Goal: Check status: Check status

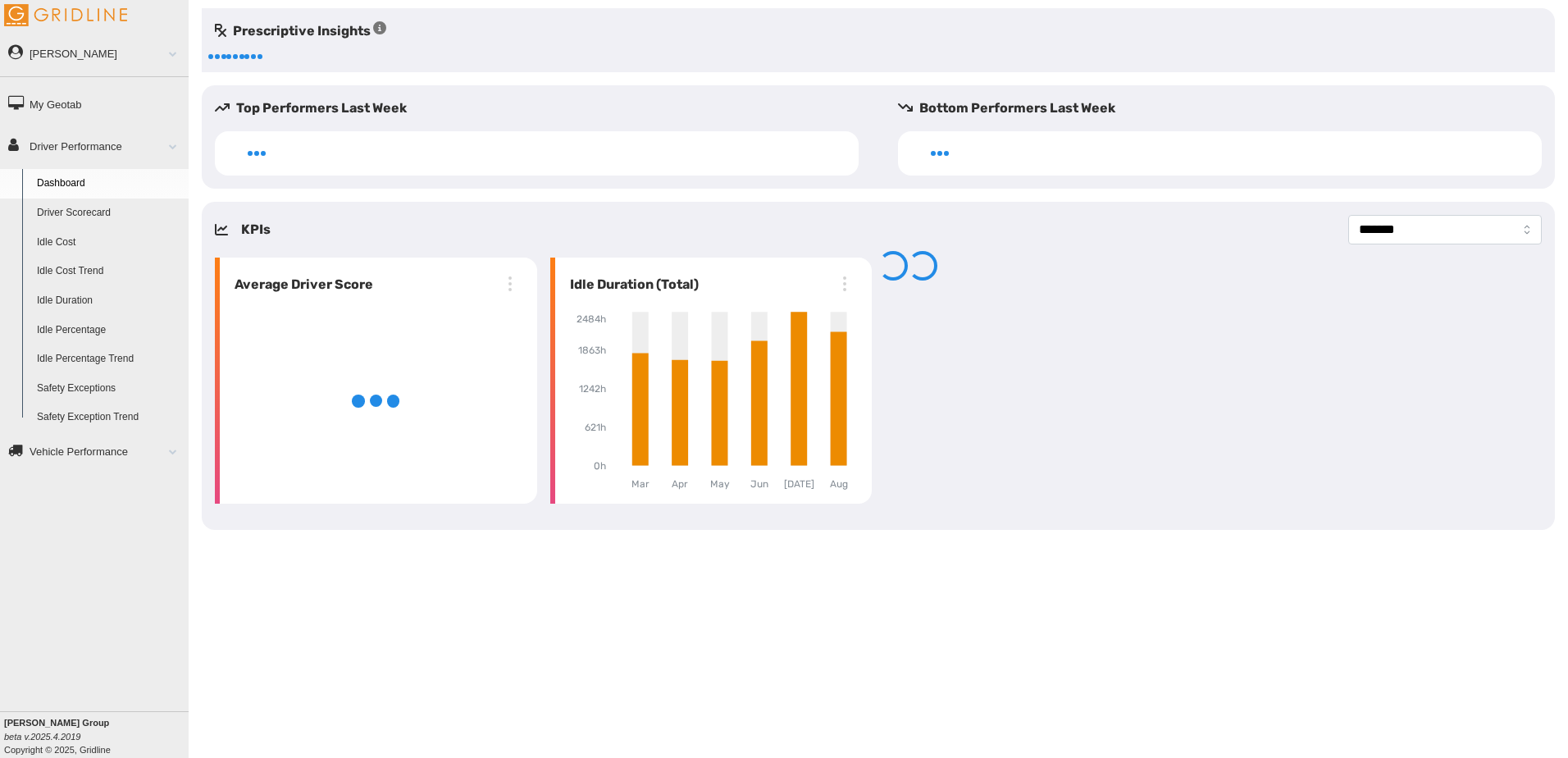
select select "**********"
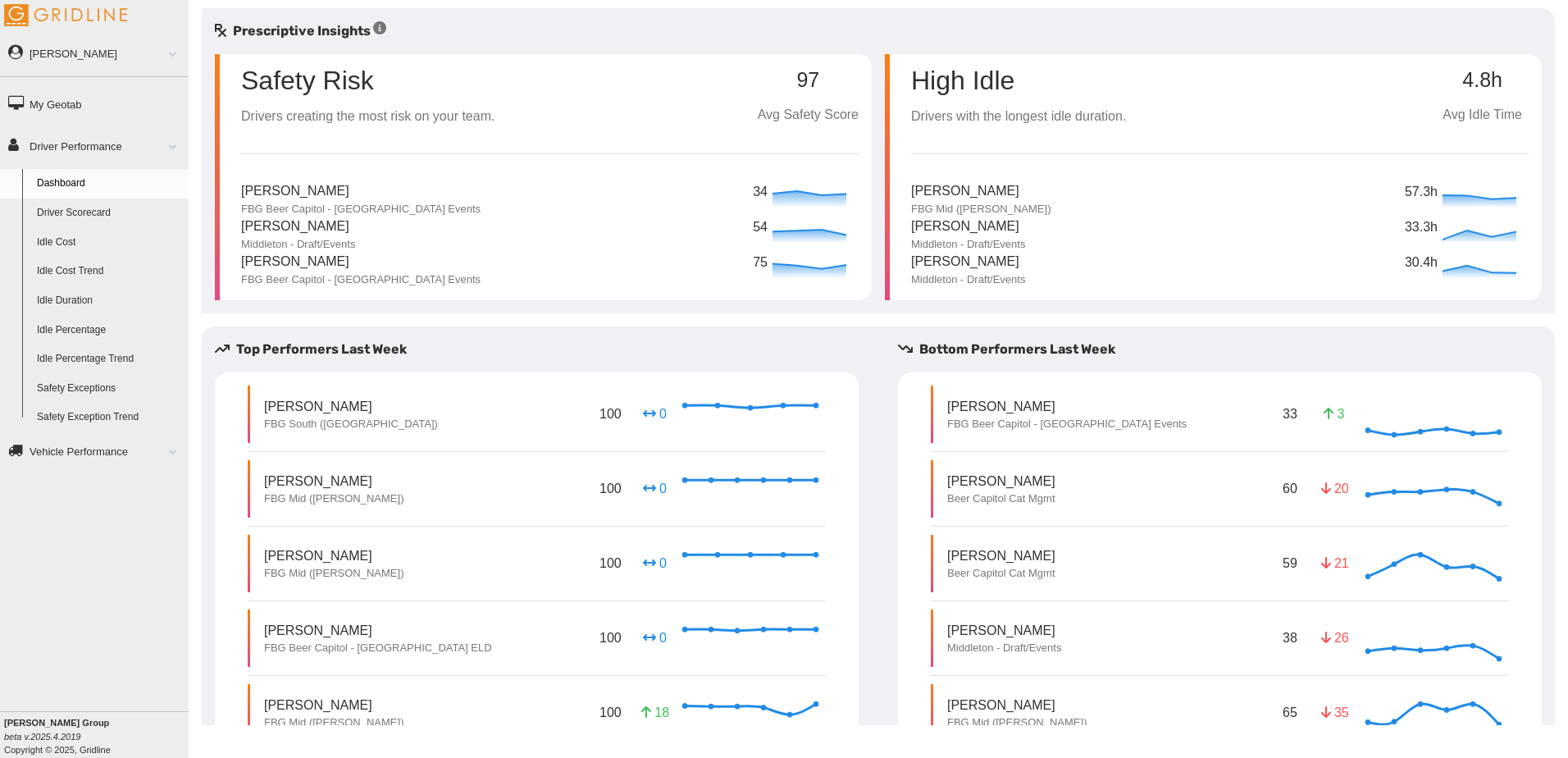
click at [93, 209] on link "Driver Scorecard" at bounding box center [109, 213] width 159 height 29
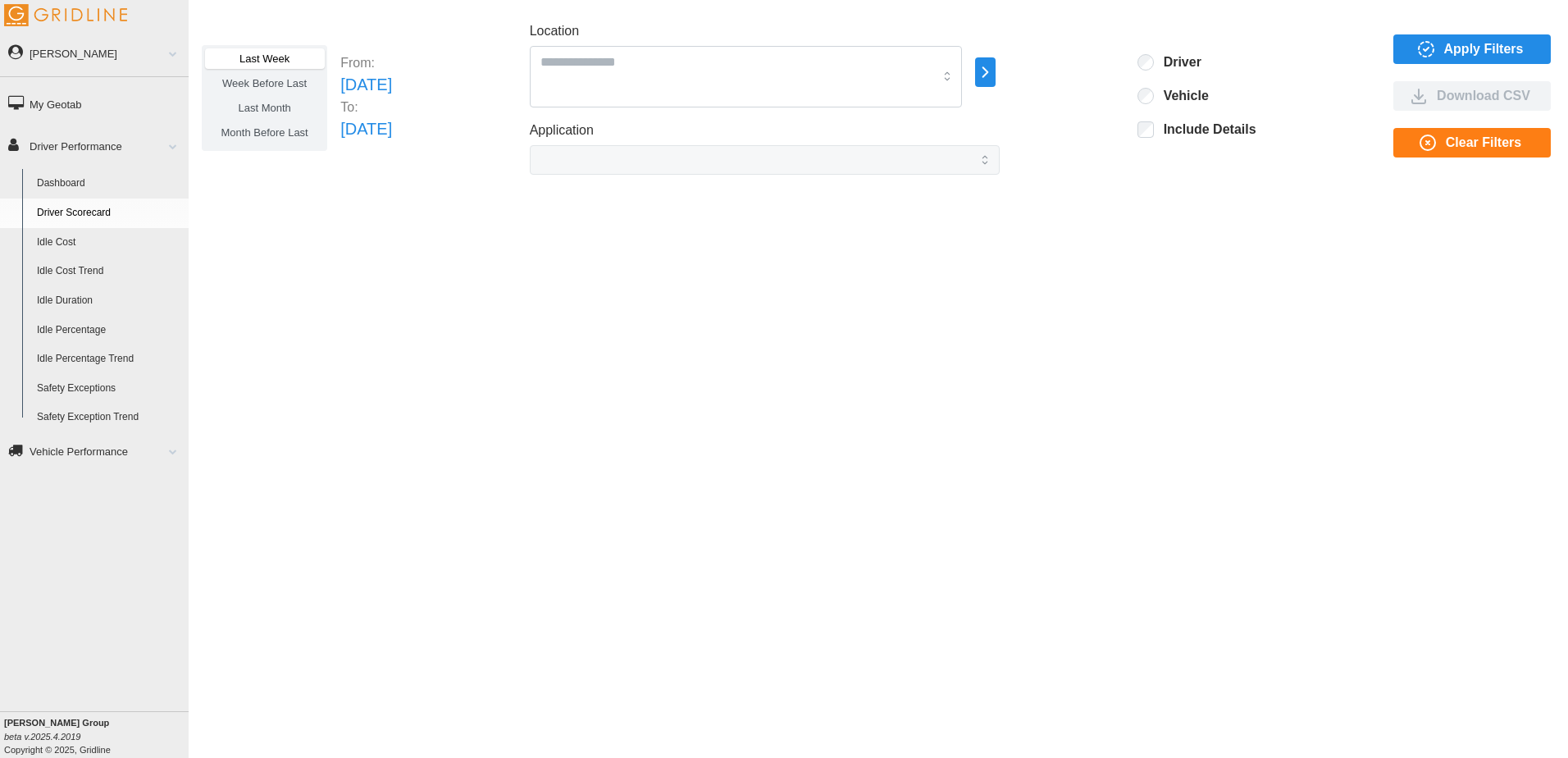
click at [286, 82] on span "Week Before Last" at bounding box center [264, 83] width 85 height 13
click at [287, 65] on label "Last Week" at bounding box center [265, 59] width 119 height 20
click at [285, 78] on span "Week Before Last" at bounding box center [264, 83] width 85 height 13
click at [277, 108] on span "Last Month" at bounding box center [264, 107] width 53 height 13
click at [1477, 49] on span "Apply Filters" at bounding box center [1483, 49] width 80 height 28
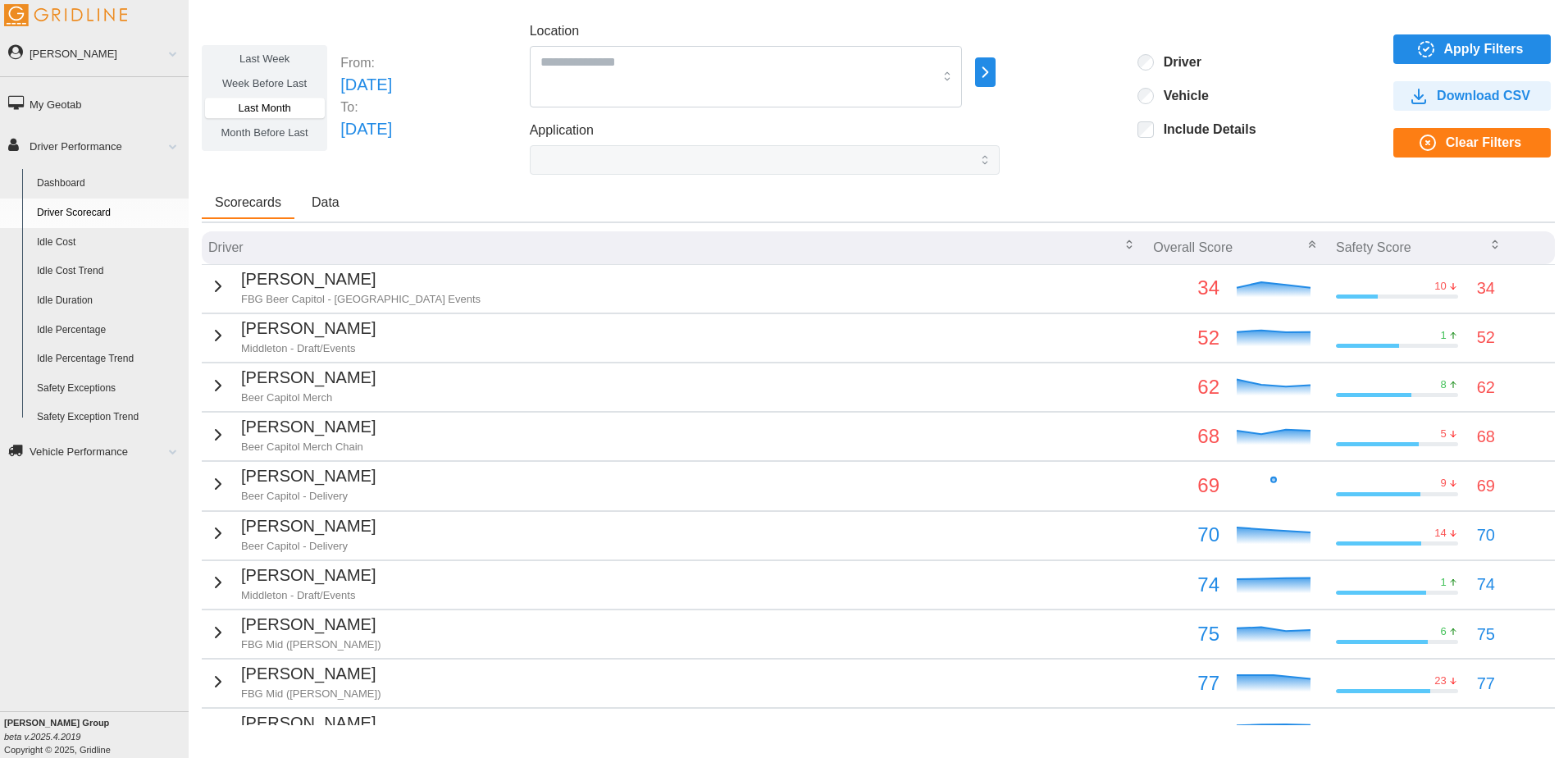
click at [301, 137] on span "Month Before Last" at bounding box center [265, 132] width 87 height 13
click at [1483, 44] on span "Apply Filters" at bounding box center [1483, 49] width 80 height 28
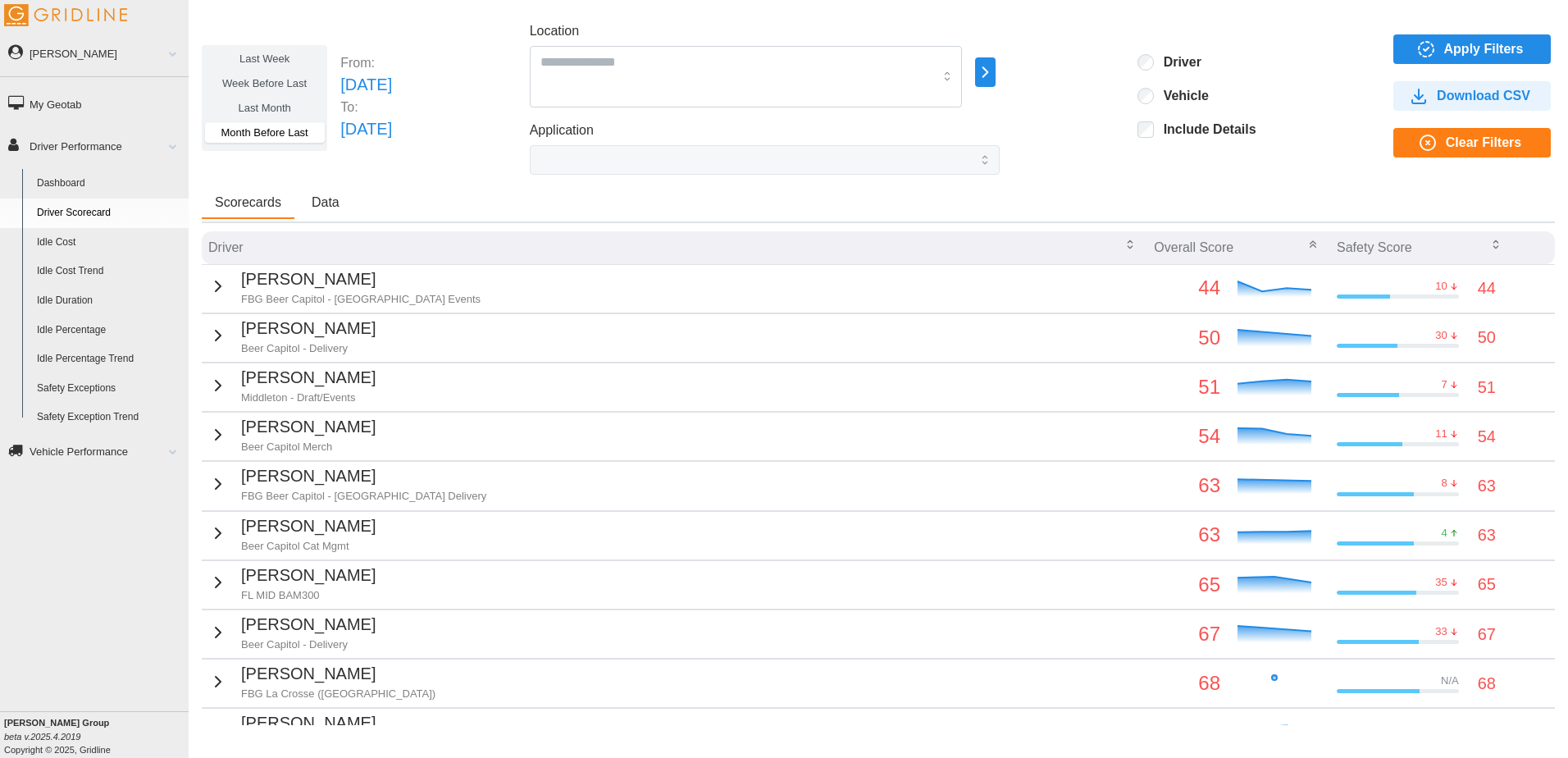
click at [266, 54] on span "Last Week" at bounding box center [265, 59] width 50 height 13
click at [1469, 49] on span "Apply Filters" at bounding box center [1483, 49] width 80 height 28
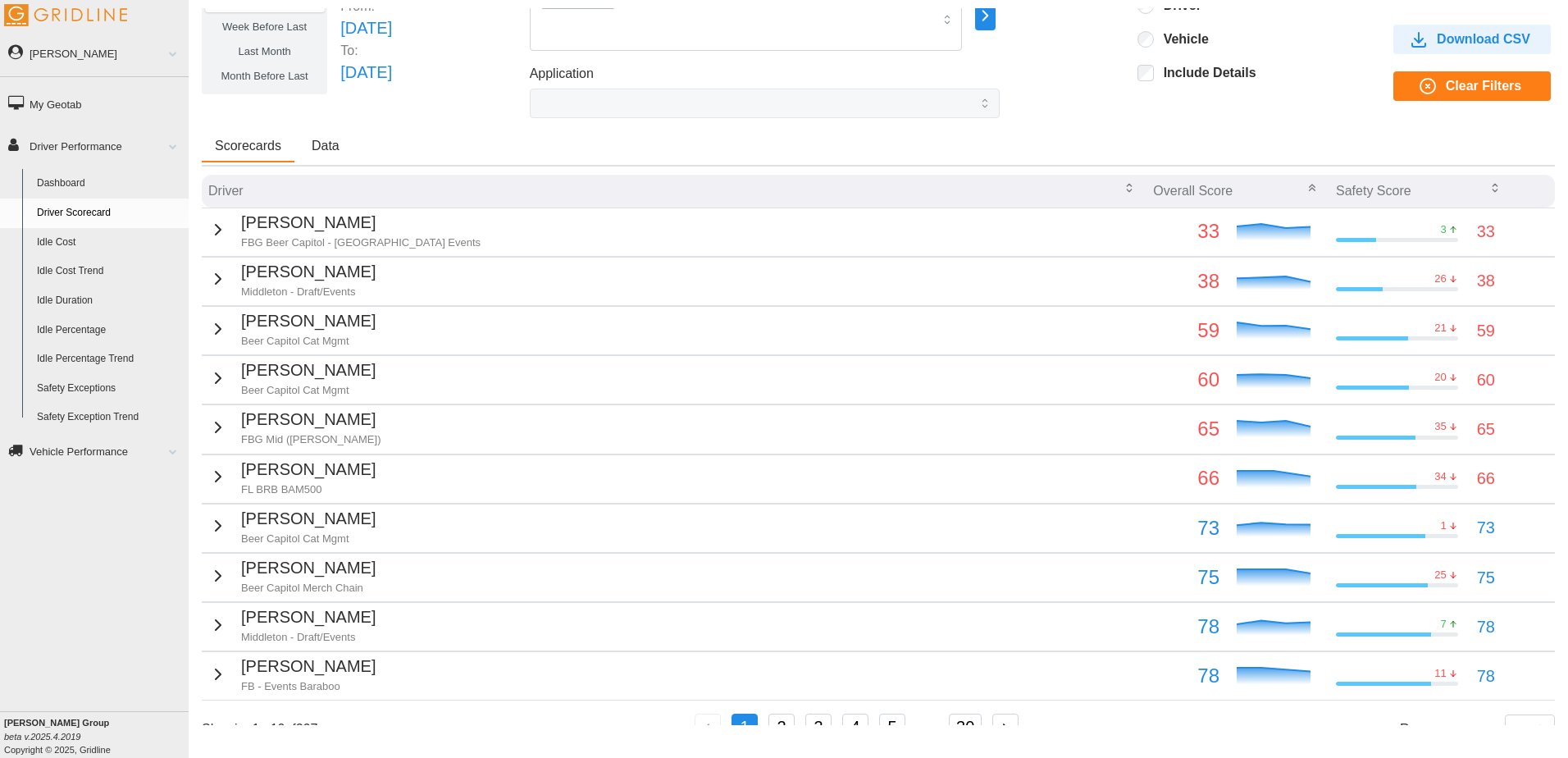
scroll to position [82, 0]
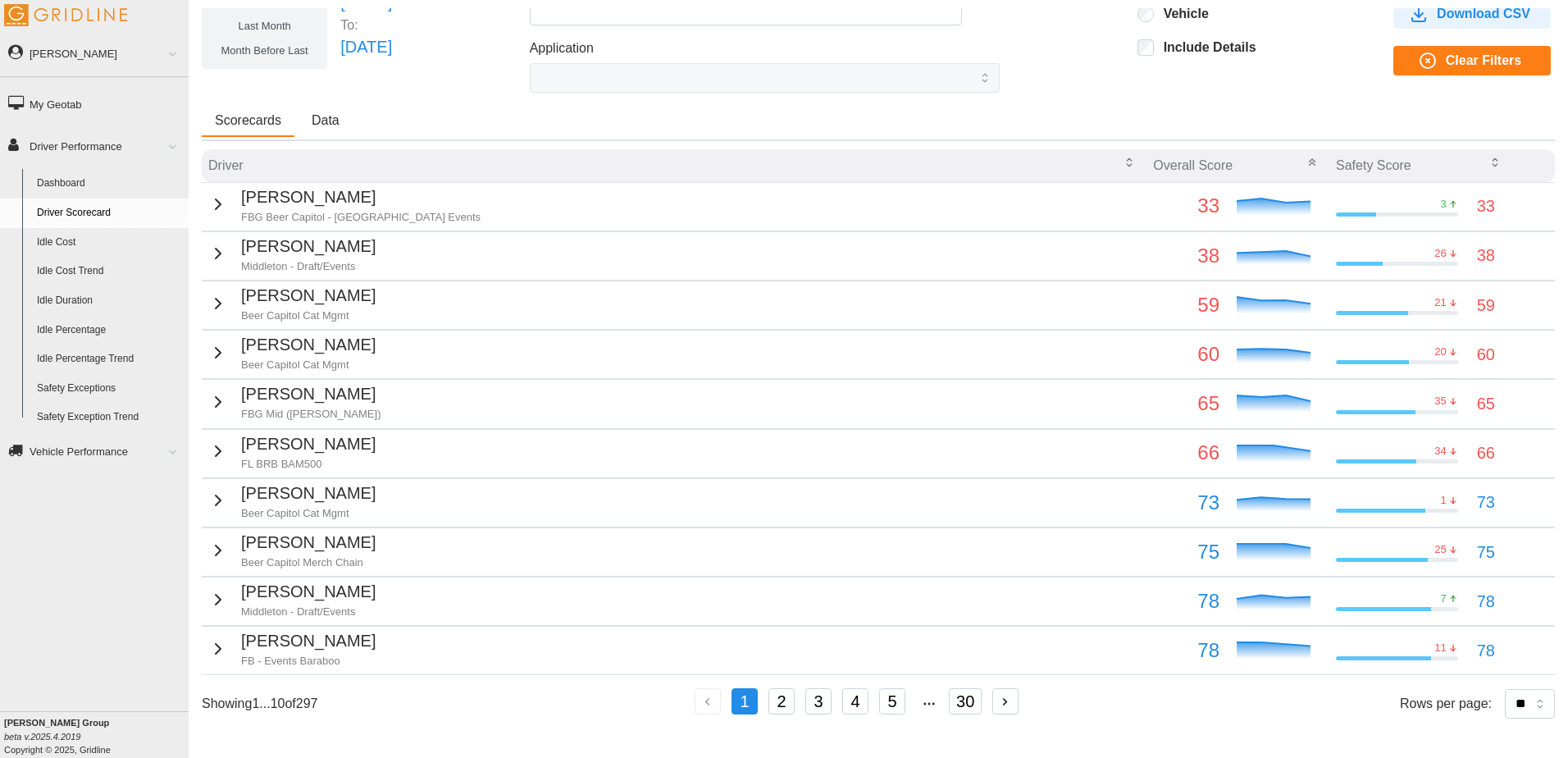
click at [323, 254] on p "[PERSON_NAME]" at bounding box center [308, 246] width 135 height 25
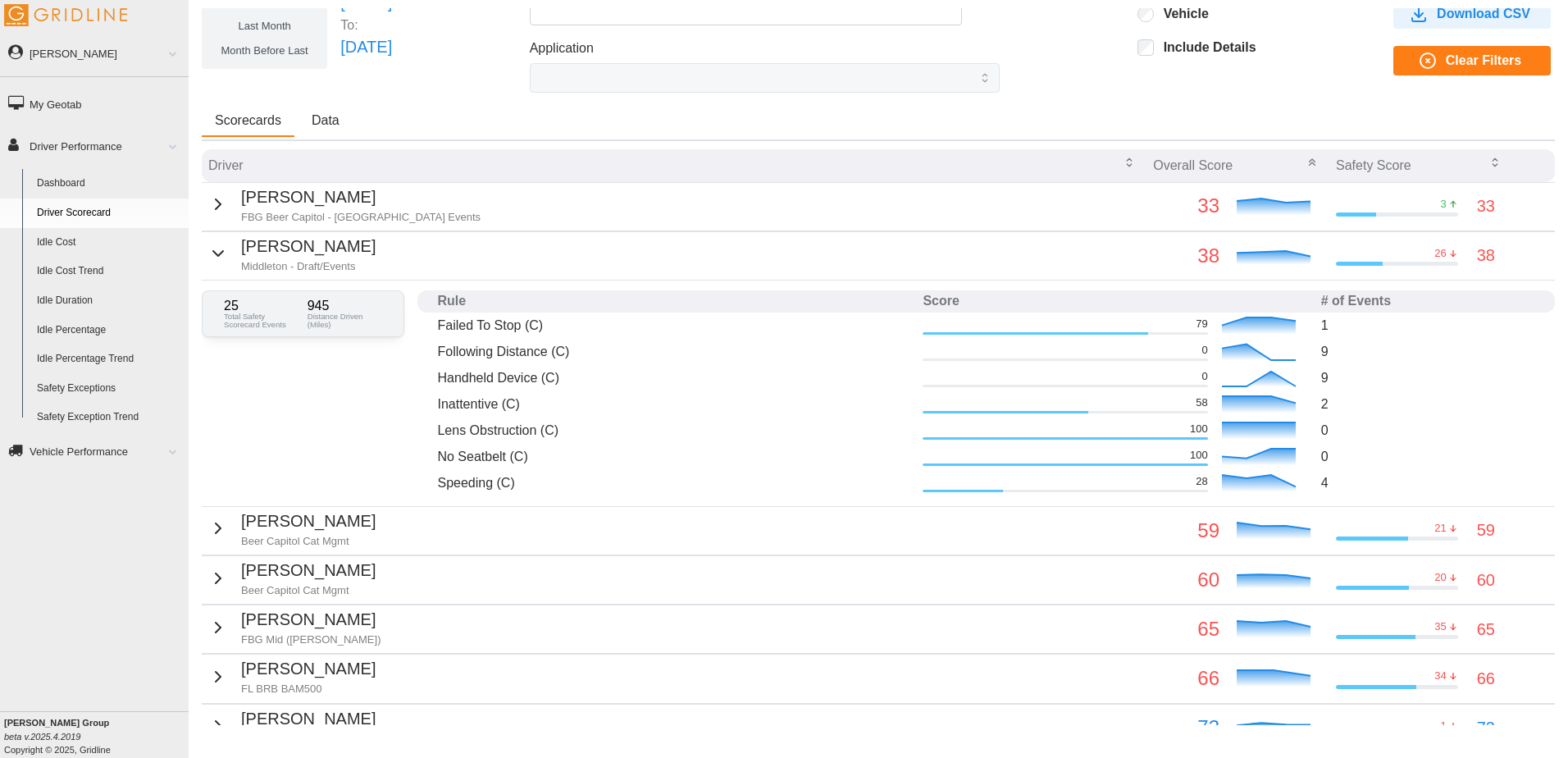
click at [323, 254] on p "[PERSON_NAME]" at bounding box center [308, 246] width 135 height 25
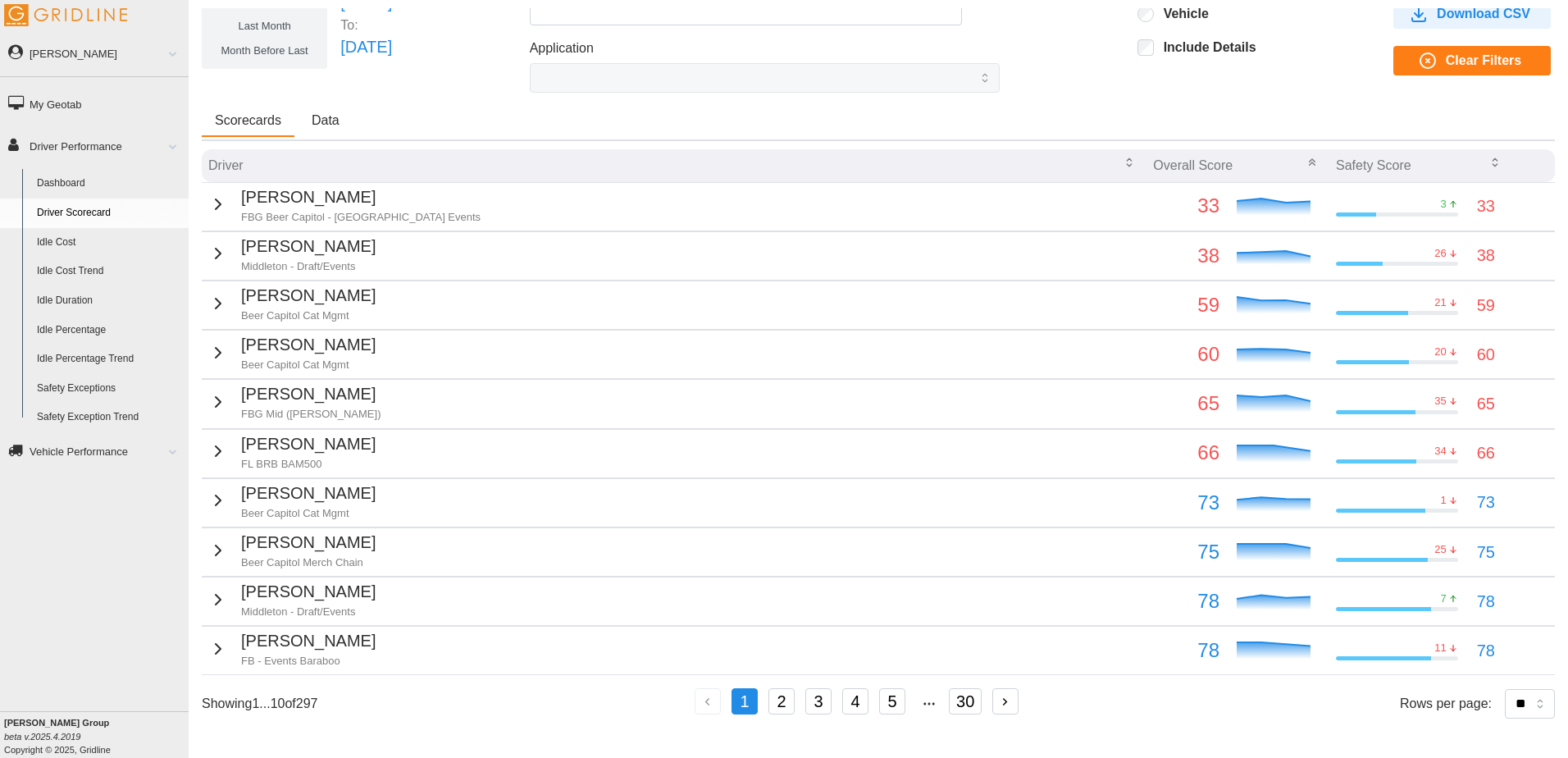
click at [336, 300] on p "[PERSON_NAME]" at bounding box center [308, 296] width 135 height 25
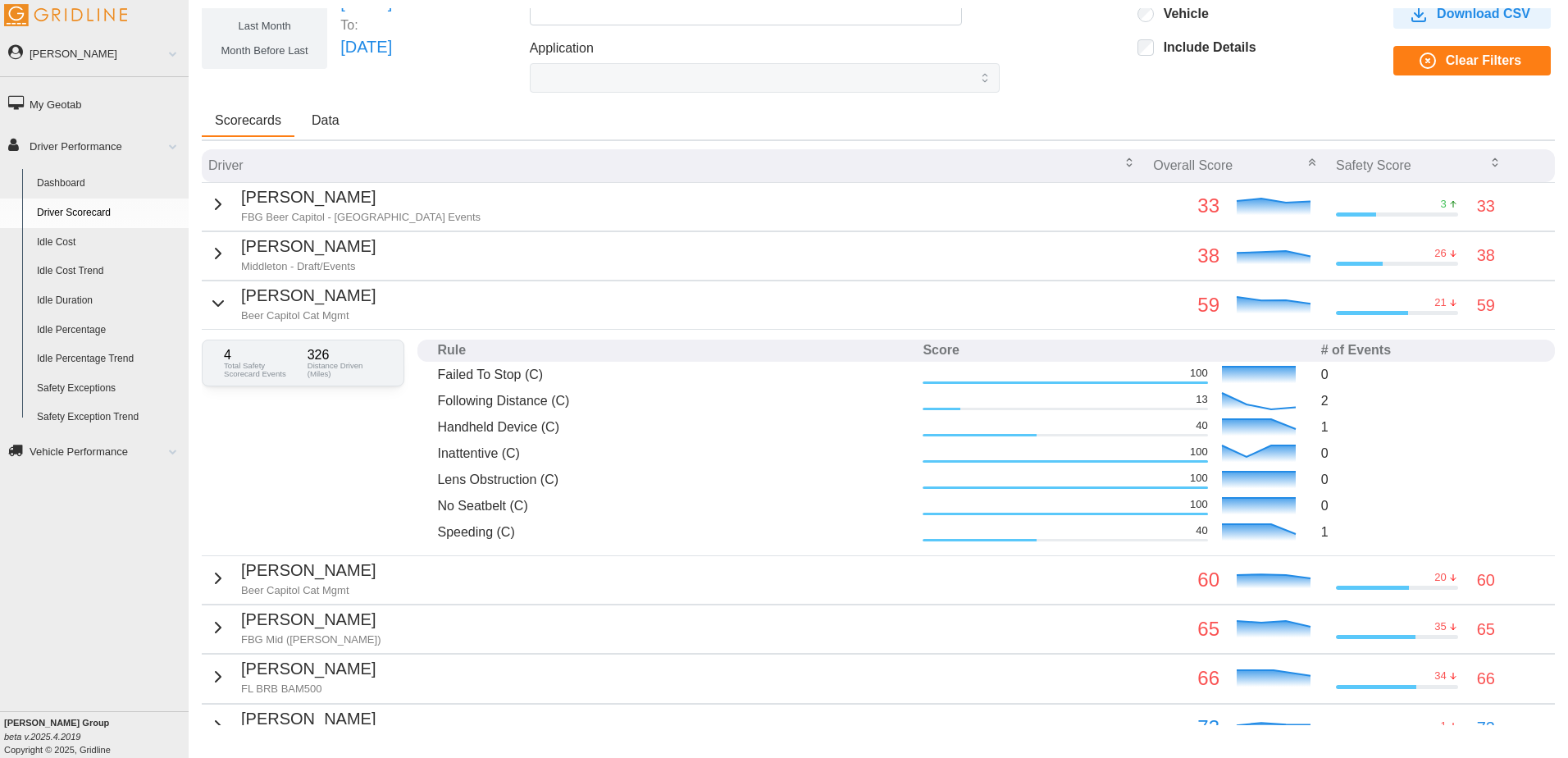
click at [322, 302] on p "[PERSON_NAME]" at bounding box center [308, 296] width 135 height 25
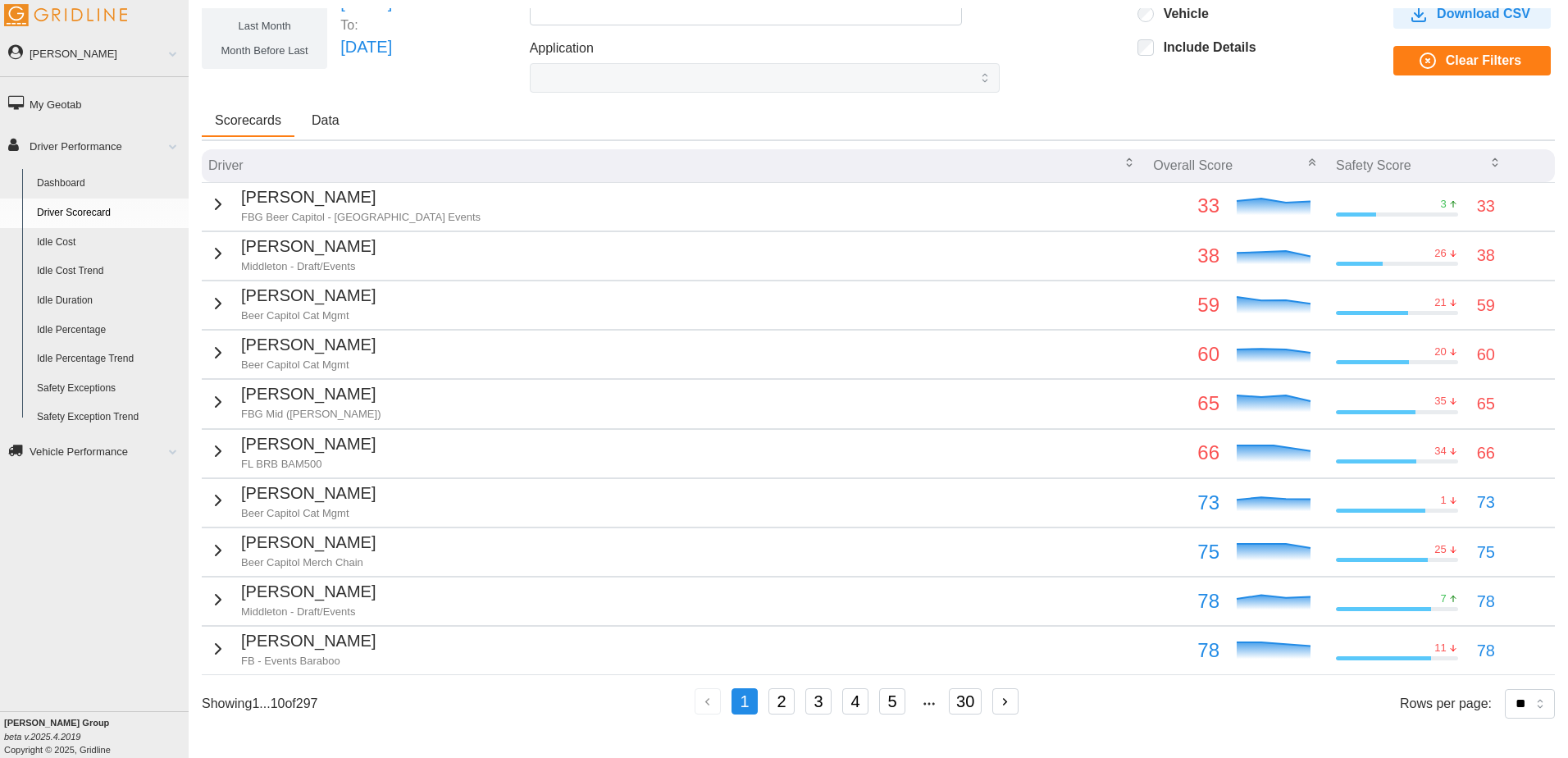
scroll to position [101, 0]
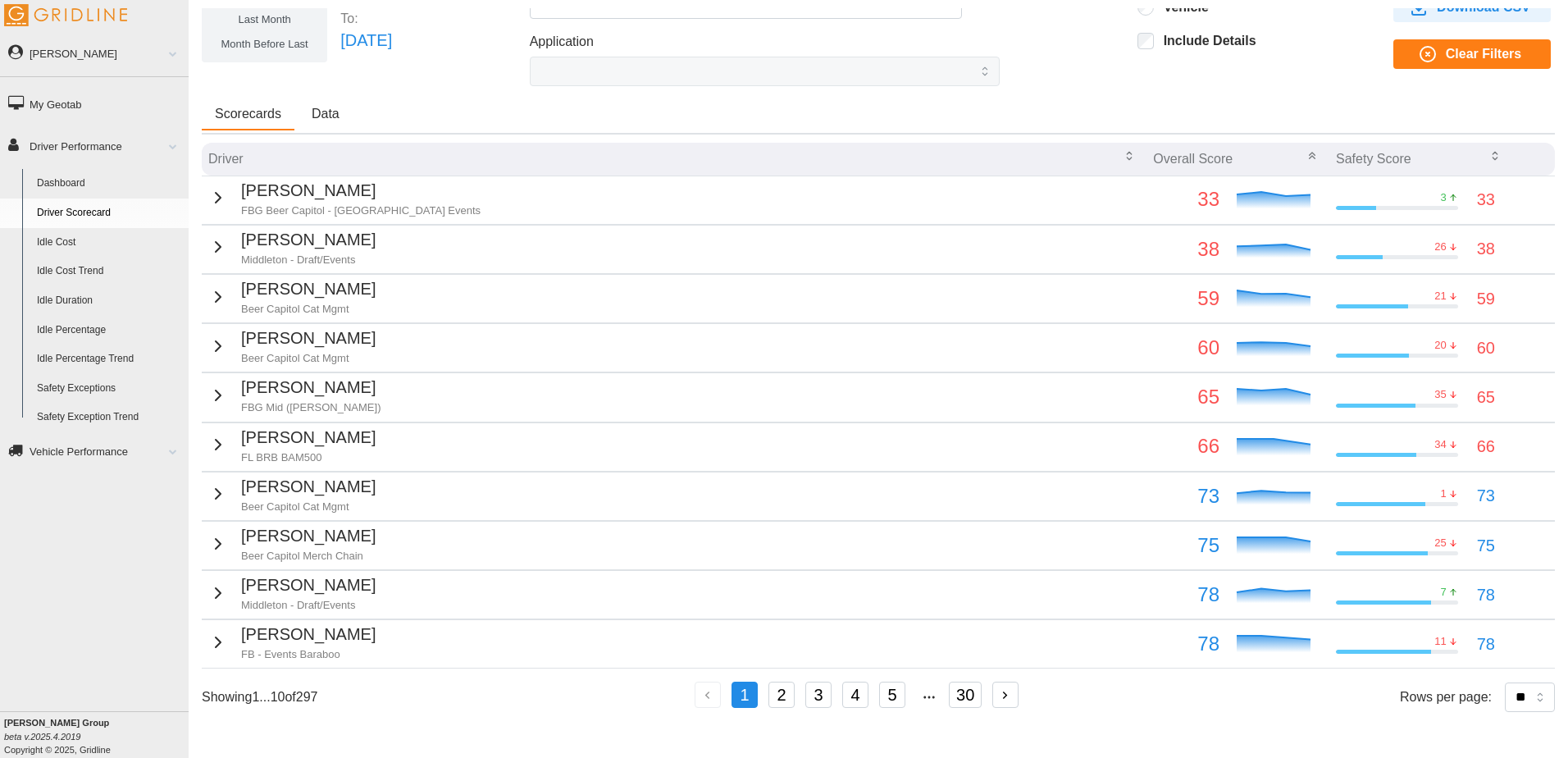
click at [286, 375] on p "[PERSON_NAME]" at bounding box center [311, 388] width 140 height 25
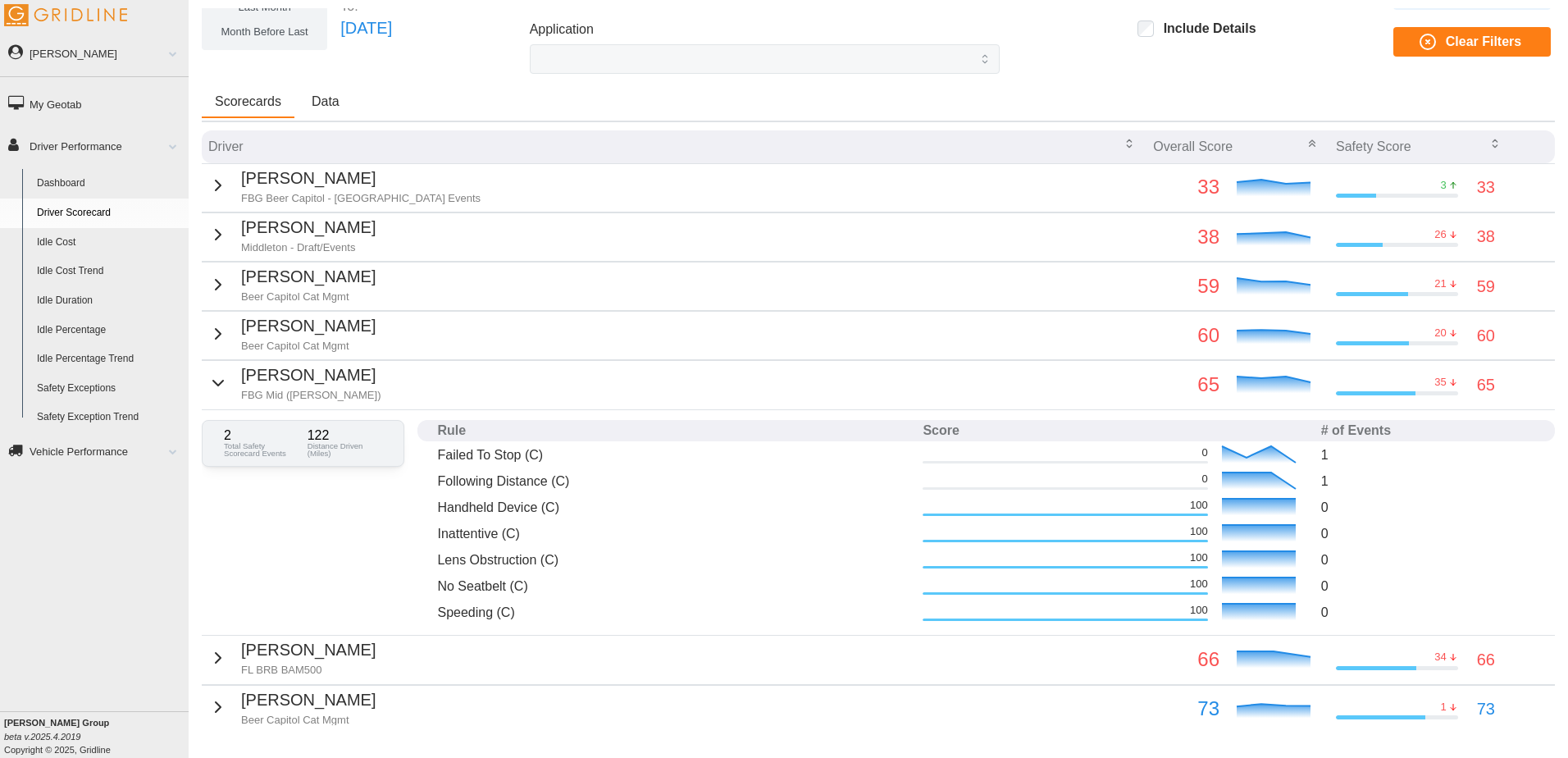
click at [294, 375] on p "[PERSON_NAME]" at bounding box center [311, 375] width 140 height 25
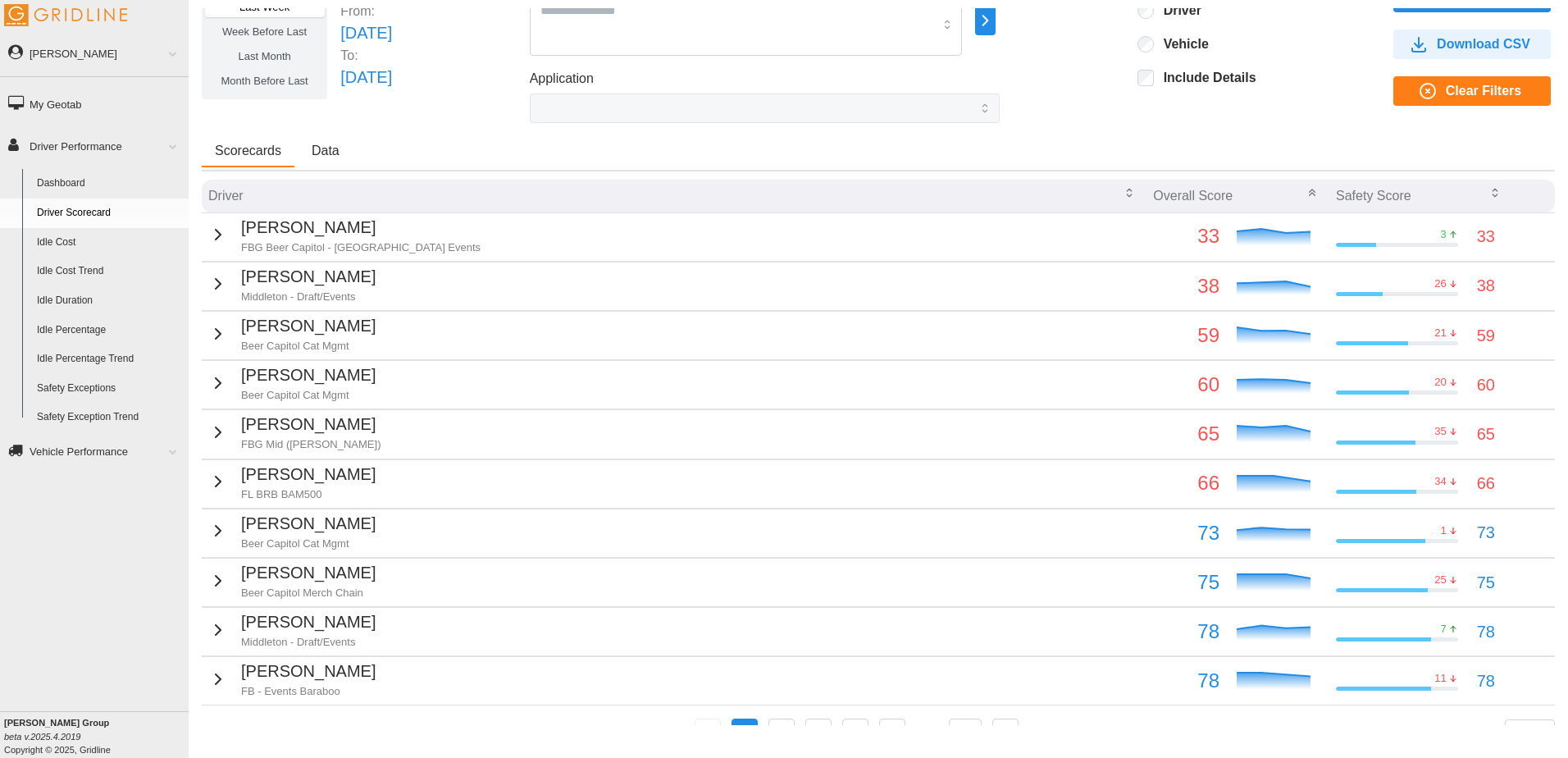
scroll to position [0, 0]
